Goal: Task Accomplishment & Management: Manage account settings

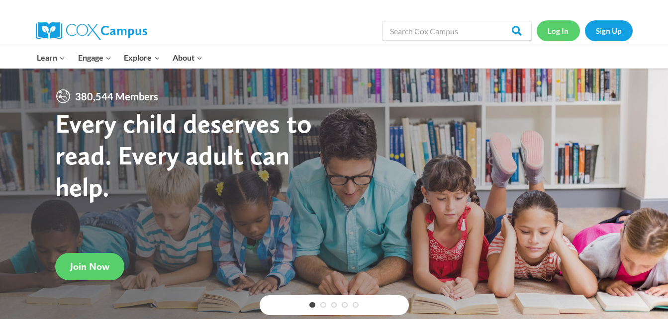
click at [561, 35] on link "Log In" at bounding box center [557, 30] width 43 height 20
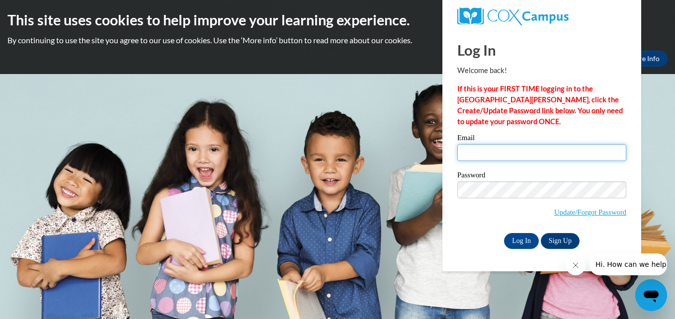
click at [468, 151] on input "Email" at bounding box center [541, 152] width 169 height 17
type input "ceecee337@gmail.com"
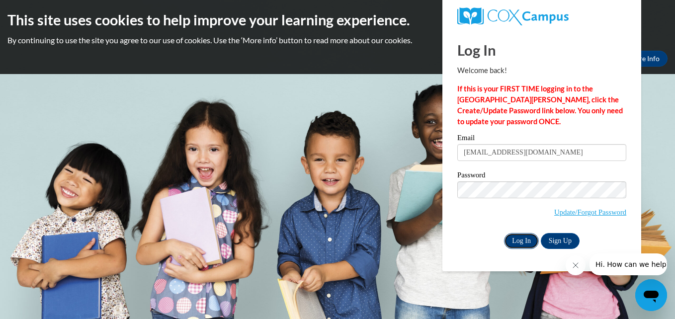
click at [515, 241] on input "Log In" at bounding box center [521, 241] width 35 height 16
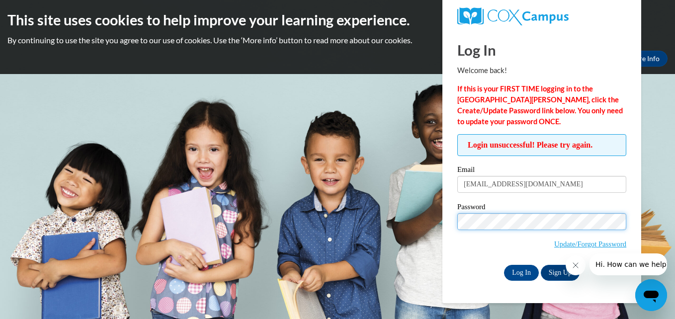
click at [504, 265] on input "Log In" at bounding box center [521, 273] width 35 height 16
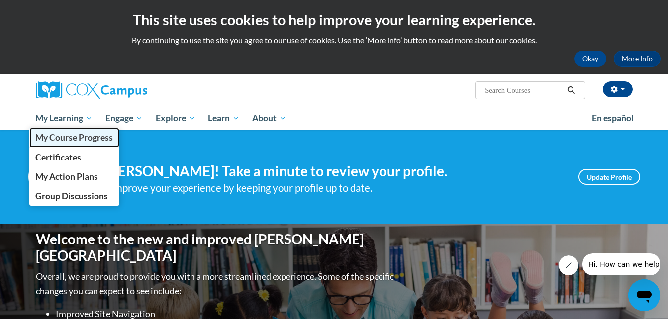
click at [87, 140] on span "My Course Progress" at bounding box center [74, 137] width 78 height 10
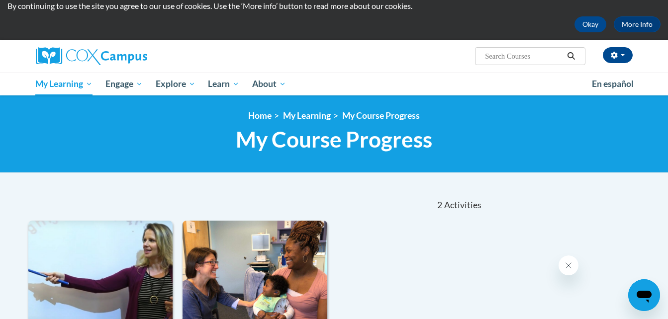
scroll to position [14, 0]
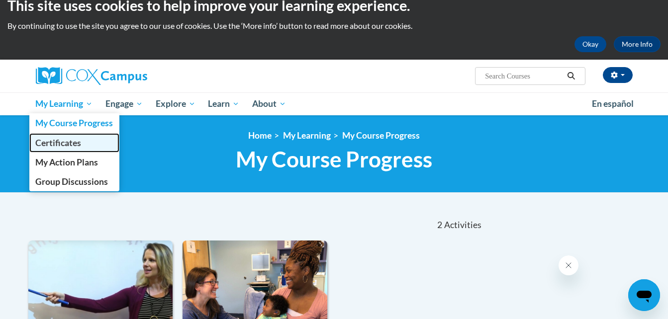
click at [80, 144] on span "Certificates" at bounding box center [58, 143] width 46 height 10
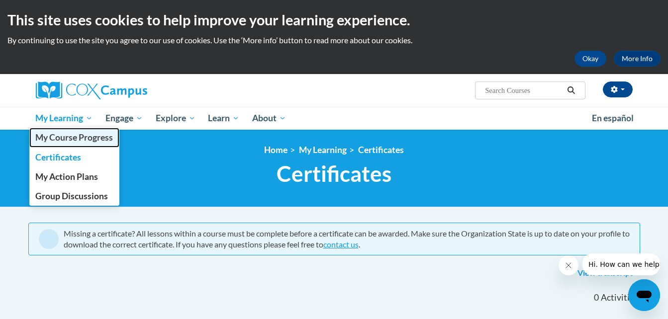
click at [86, 139] on span "My Course Progress" at bounding box center [74, 137] width 78 height 10
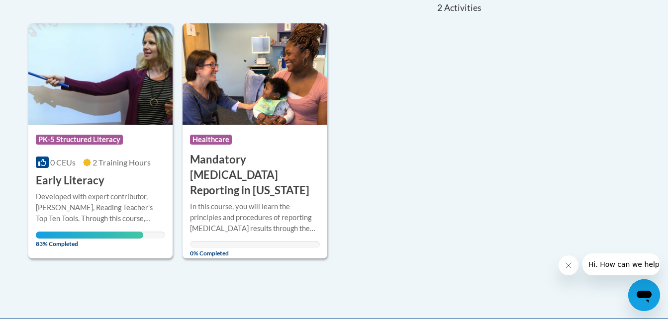
scroll to position [233, 0]
